Goal: Task Accomplishment & Management: Complete application form

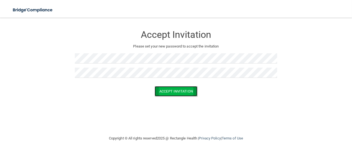
click at [175, 91] on button "Accept Invitation" at bounding box center [175, 91] width 43 height 10
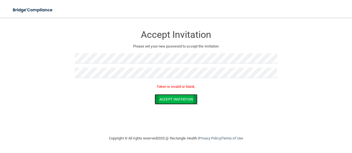
click at [171, 100] on button "Accept Invitation" at bounding box center [175, 99] width 43 height 10
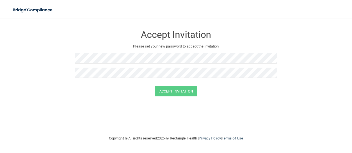
click at [200, 102] on form "Accept Invitation Please set your new password to accept the invitation Accept …" at bounding box center [175, 63] width 329 height 80
click at [208, 81] on div at bounding box center [176, 75] width 202 height 14
click at [174, 91] on button "Accept Invitation" at bounding box center [175, 91] width 43 height 10
